Goal: Information Seeking & Learning: Learn about a topic

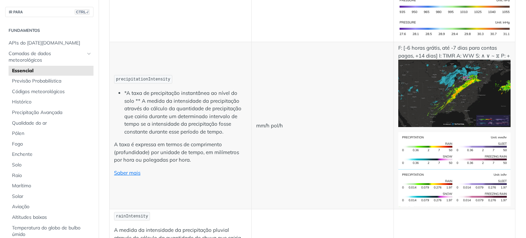
scroll to position [1145, 0]
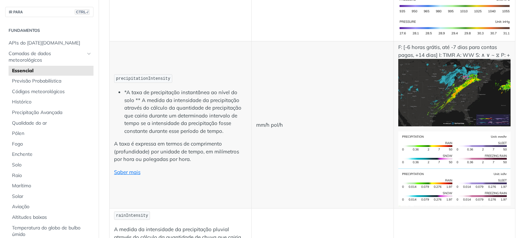
click at [423, 142] on img "Expandir imagem" at bounding box center [454, 149] width 113 height 37
click at [421, 71] on img "Expandir imagem" at bounding box center [454, 92] width 113 height 67
click at [421, 71] on img "Expand image" at bounding box center [454, 92] width 113 height 67
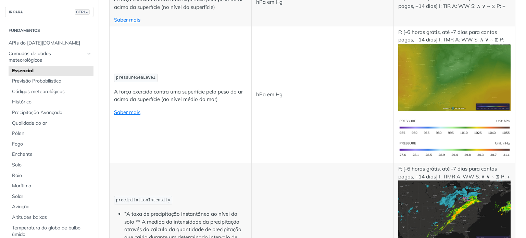
scroll to position [1027, 0]
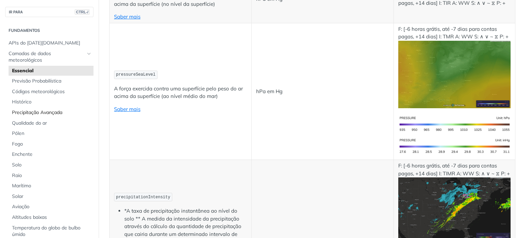
click at [49, 111] on font "Precipitação Avançada" at bounding box center [37, 112] width 50 height 6
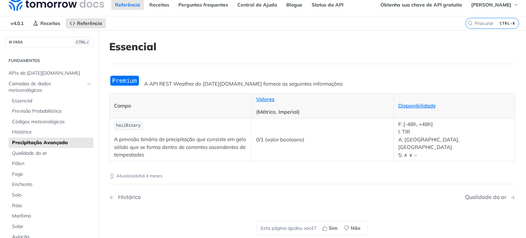
scroll to position [6, 0]
click at [44, 119] on font "Códigos meteorológicos" at bounding box center [38, 122] width 53 height 6
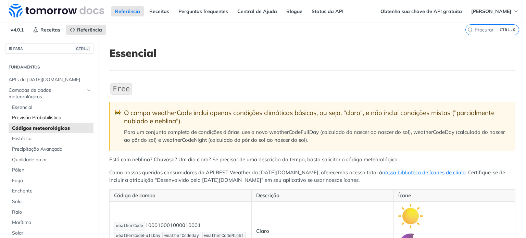
click at [50, 114] on font "Previsão Probabilística" at bounding box center [36, 117] width 49 height 6
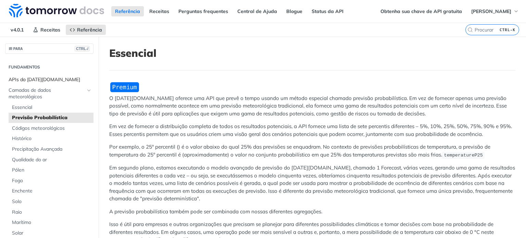
click at [48, 76] on font "APIs do [DATE][DOMAIN_NAME]" at bounding box center [45, 79] width 72 height 6
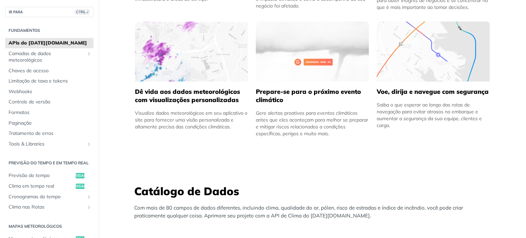
scroll to position [438, 0]
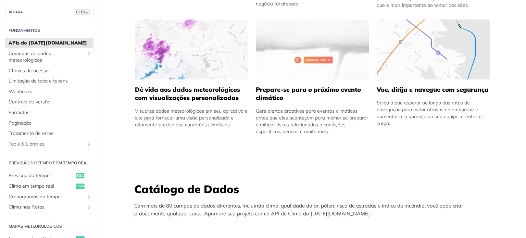
click at [248, 56] on img at bounding box center [191, 50] width 113 height 60
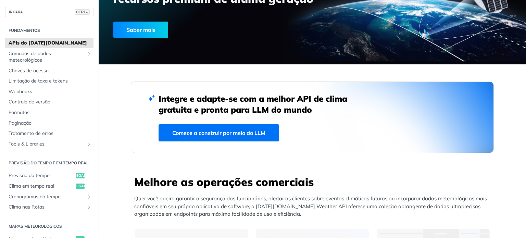
scroll to position [0, 0]
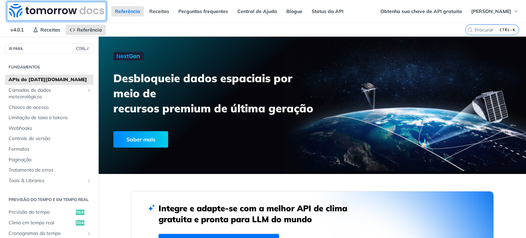
click at [37, 7] on img at bounding box center [56, 11] width 95 height 14
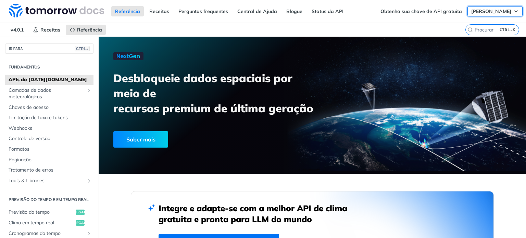
click at [489, 9] on font "[PERSON_NAME]" at bounding box center [491, 11] width 40 height 6
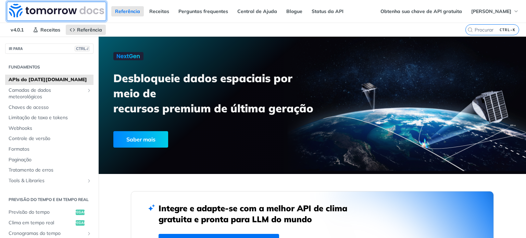
click at [39, 11] on img at bounding box center [56, 11] width 95 height 14
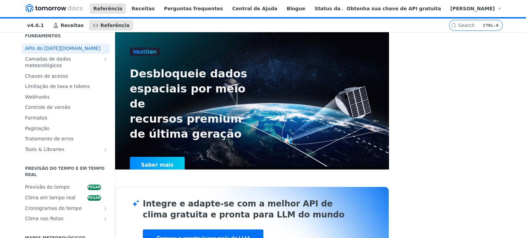
scroll to position [26, 0]
click at [35, 65] on font "Camadas de dados meteorológicos" at bounding box center [48, 63] width 46 height 12
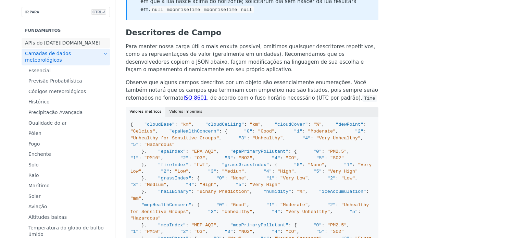
scroll to position [780, 0]
